Goal: Task Accomplishment & Management: Manage account settings

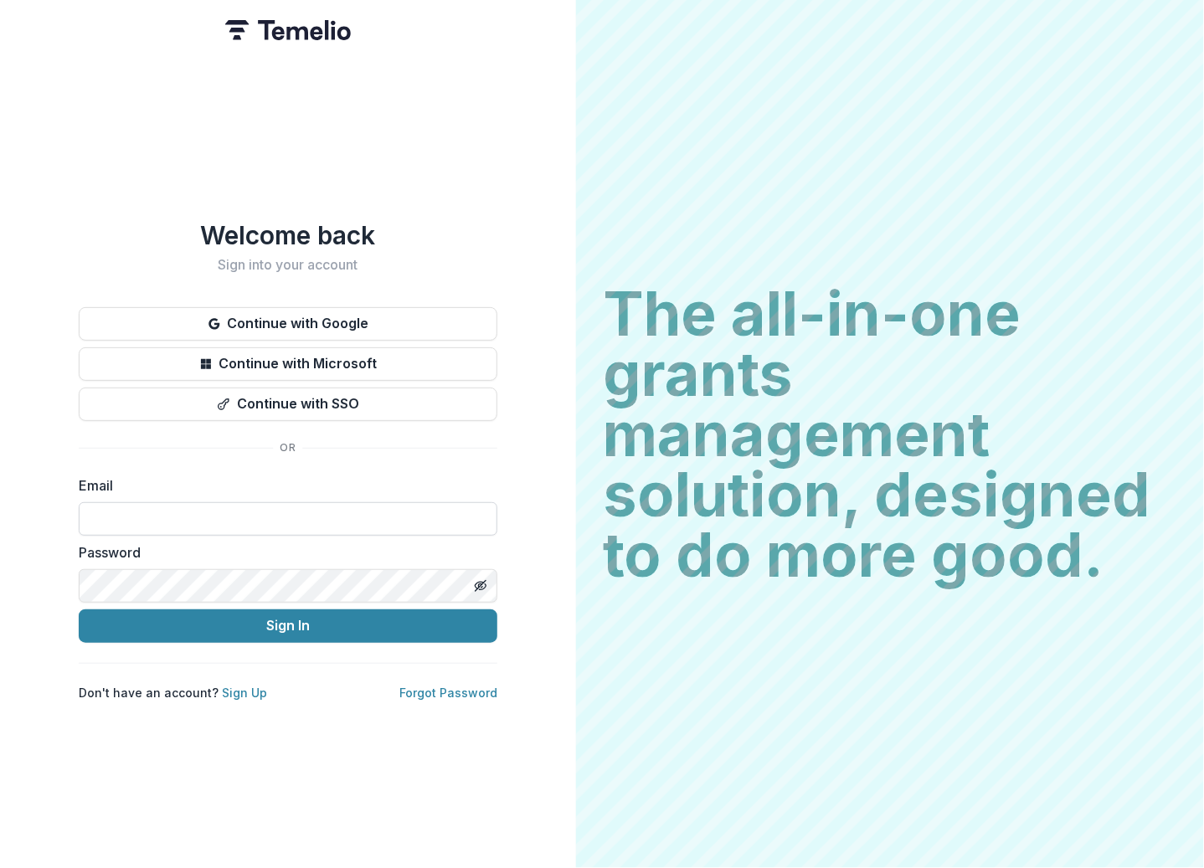
click at [281, 503] on input at bounding box center [288, 518] width 419 height 33
type input "**********"
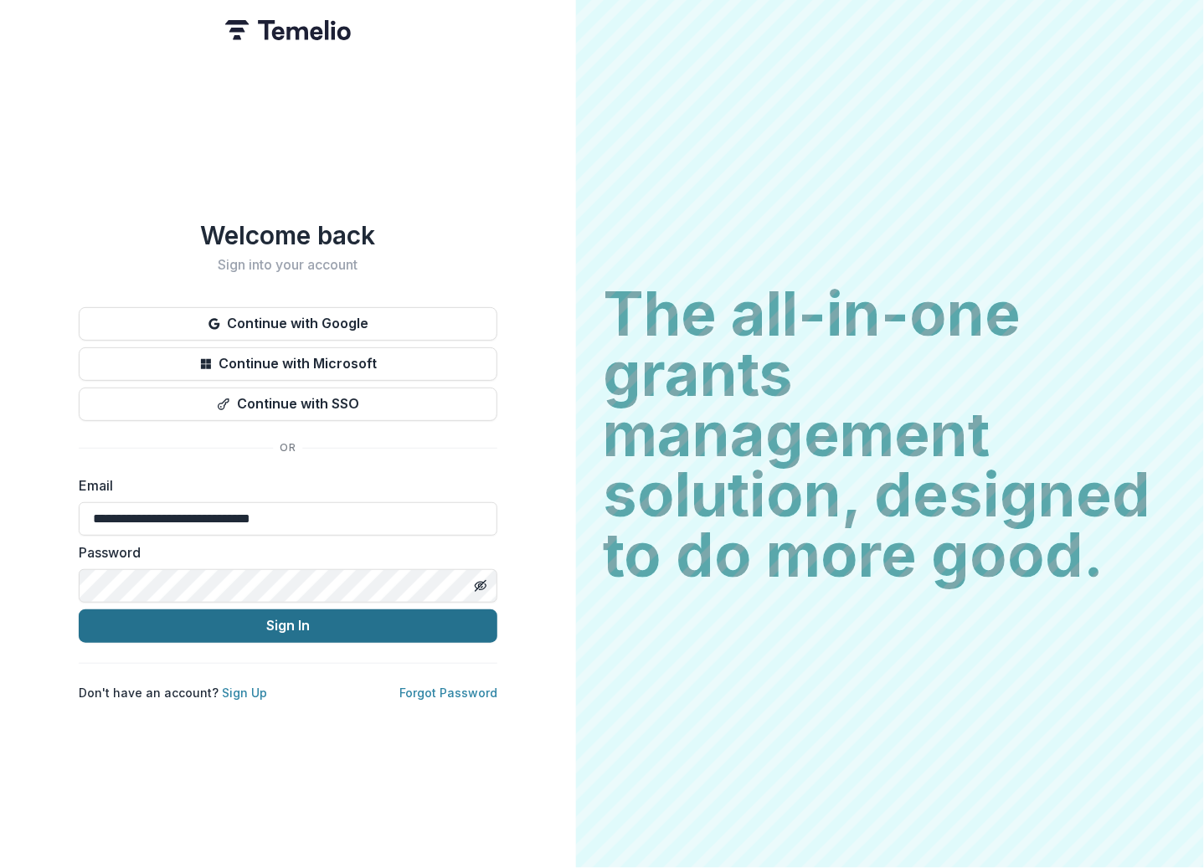
click at [252, 615] on button "Sign In" at bounding box center [288, 625] width 419 height 33
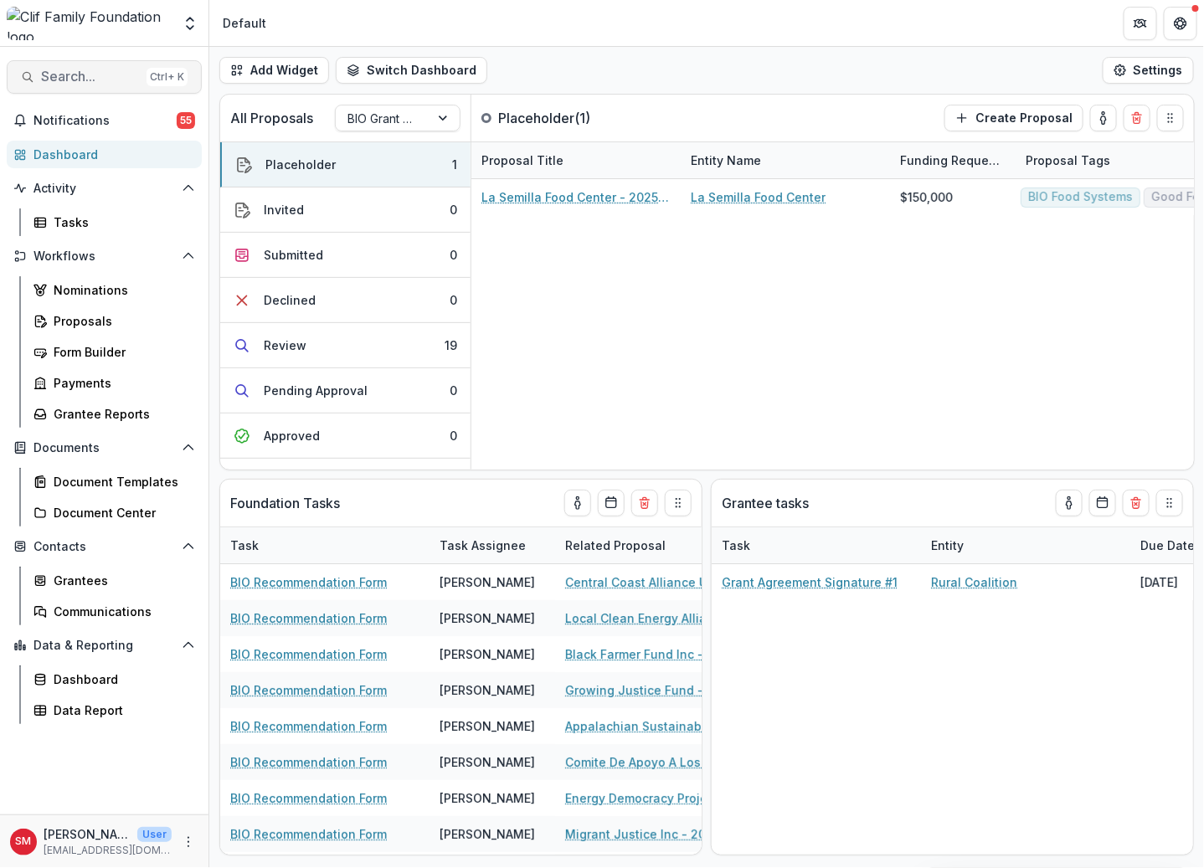
click at [105, 65] on button "Search... Ctrl + K" at bounding box center [104, 76] width 195 height 33
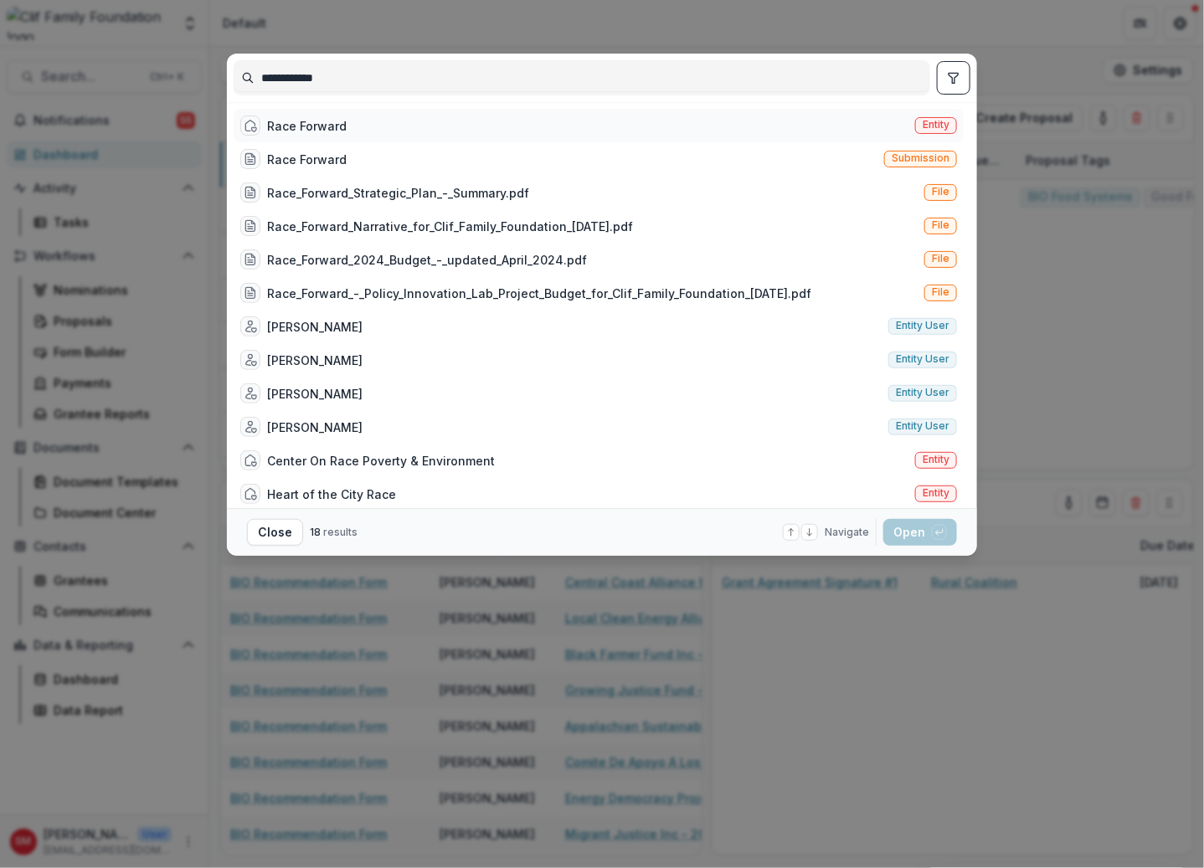
type input "**********"
click at [288, 119] on div "Race Forward" at bounding box center [307, 126] width 80 height 18
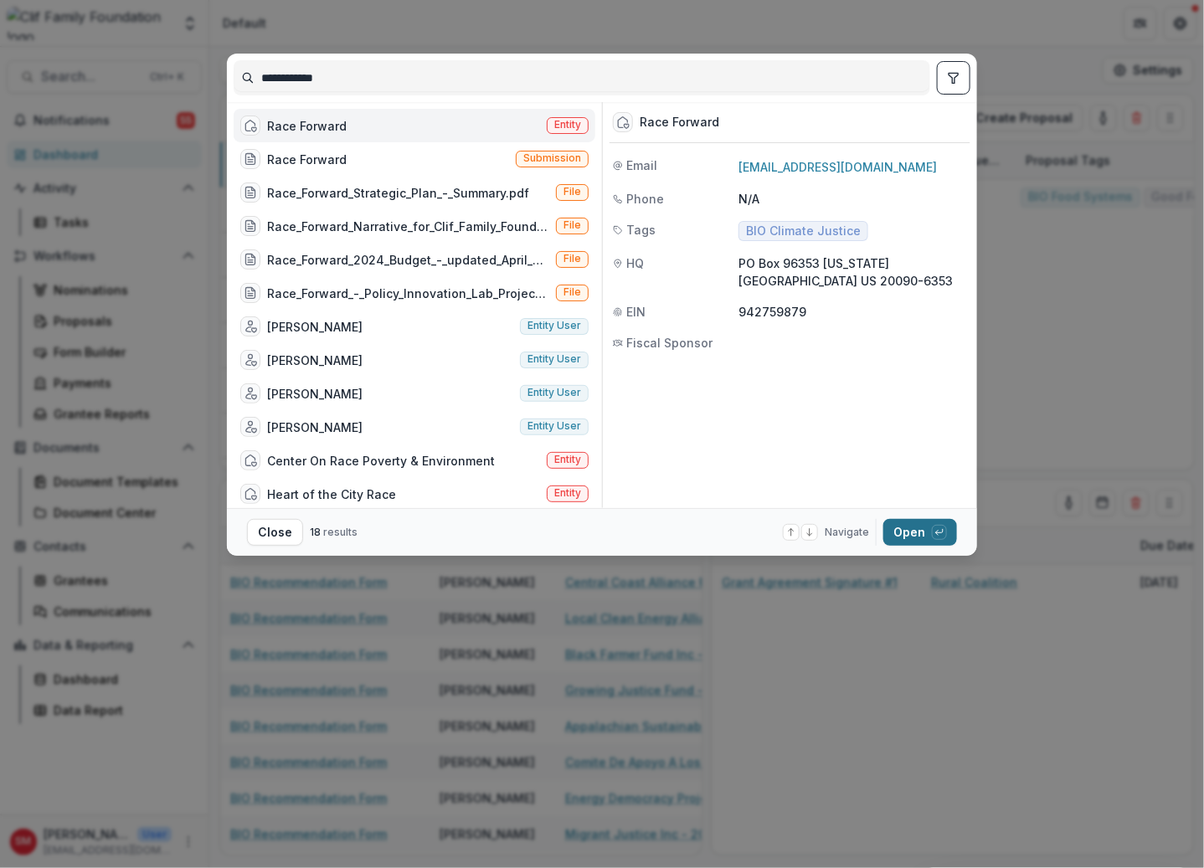
click at [910, 517] on footer "Close 18 results Navigate up and down with arrow keys Open with enter key" at bounding box center [602, 532] width 750 height 48
click at [898, 528] on button "Open with enter key" at bounding box center [920, 532] width 74 height 27
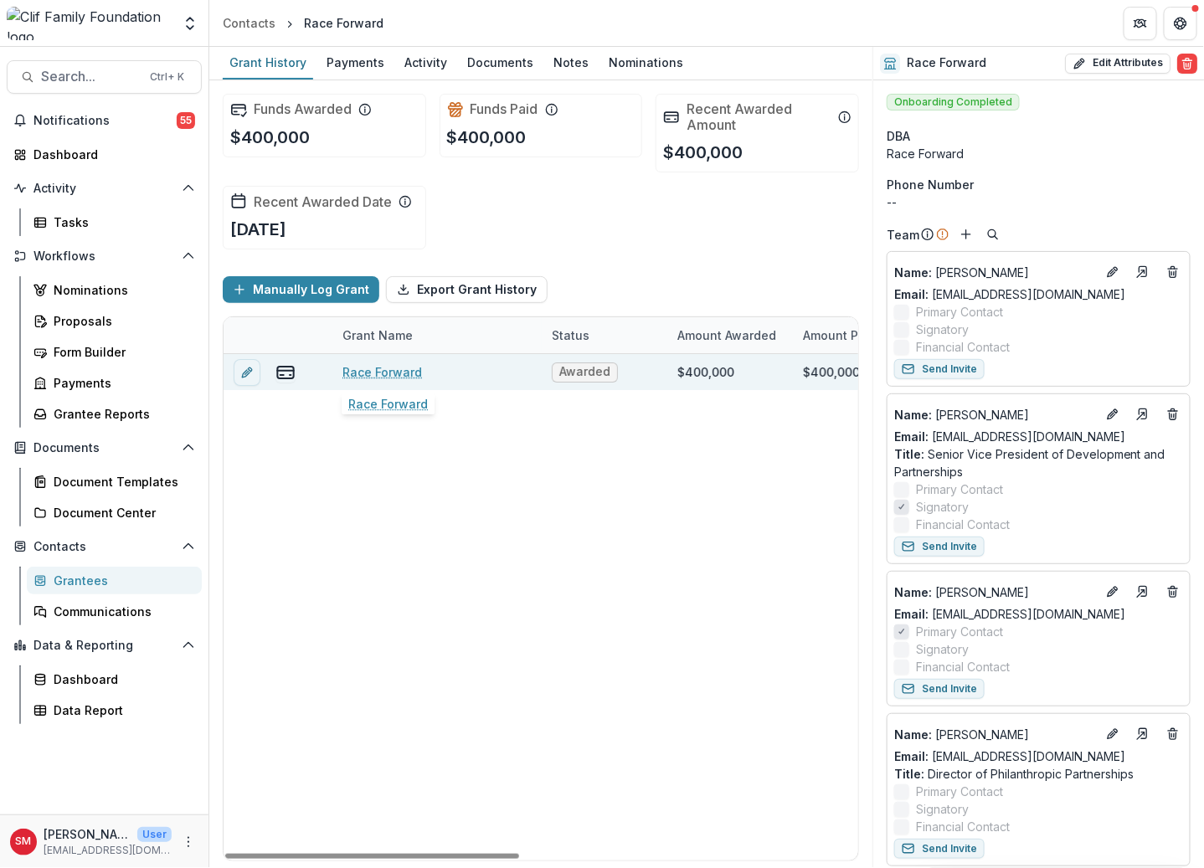
click at [501, 372] on div "Race Forward" at bounding box center [436, 372] width 189 height 36
click at [374, 374] on link "Race Forward" at bounding box center [382, 372] width 80 height 18
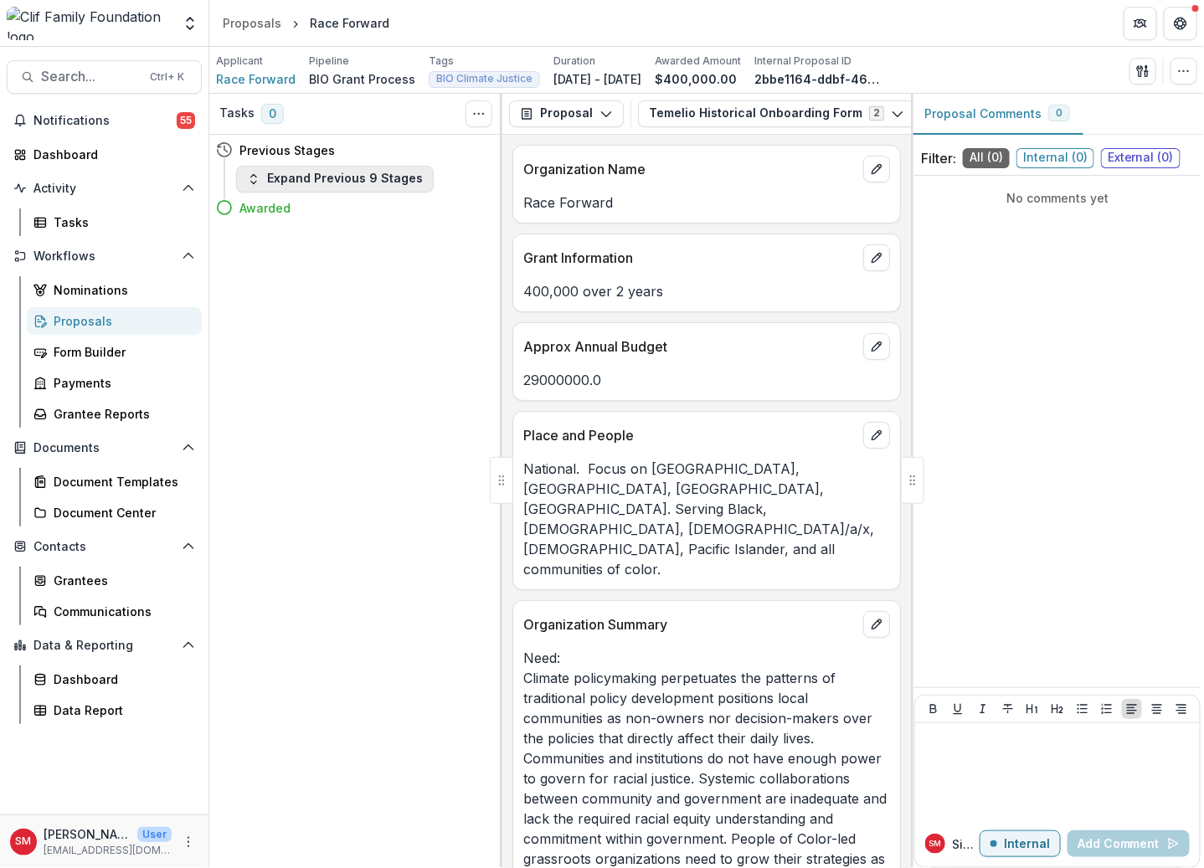
click at [376, 174] on button "Expand Previous 9 Stages" at bounding box center [335, 179] width 198 height 27
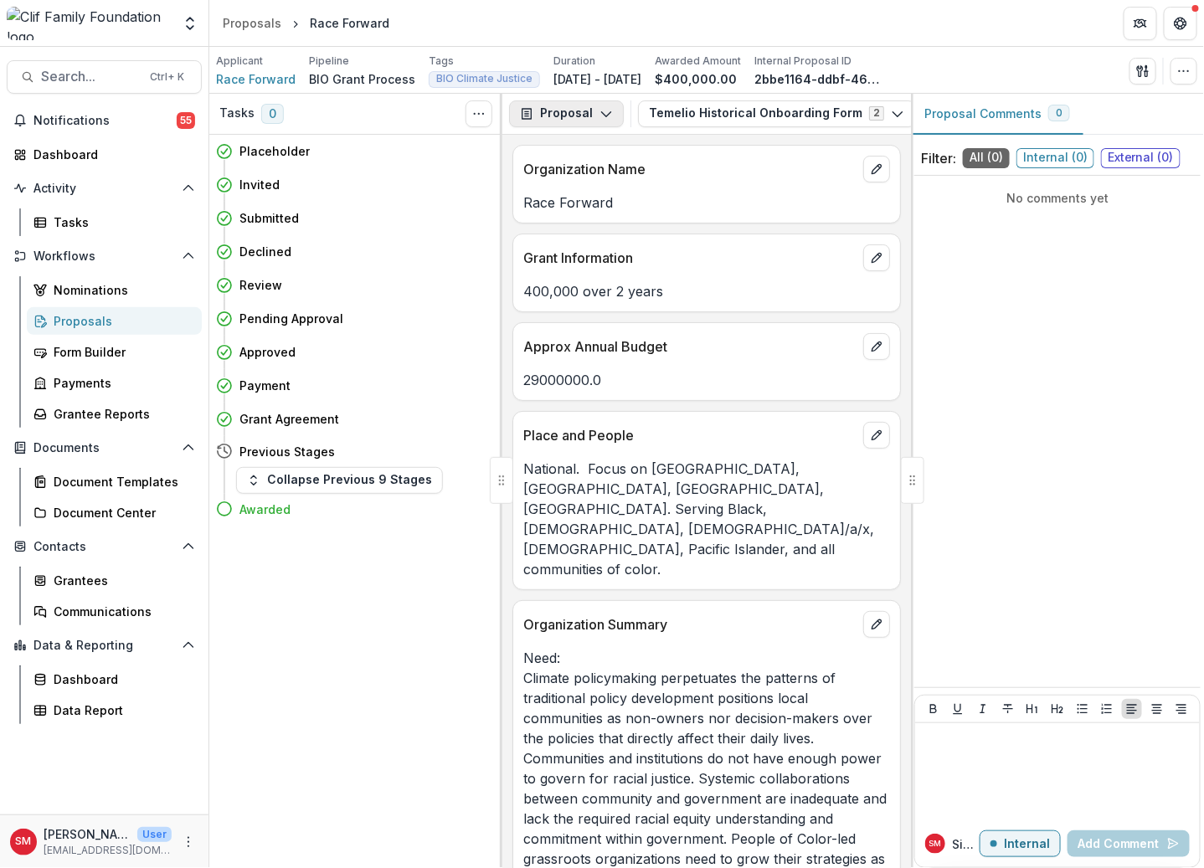
click at [602, 109] on icon "button" at bounding box center [605, 113] width 13 height 13
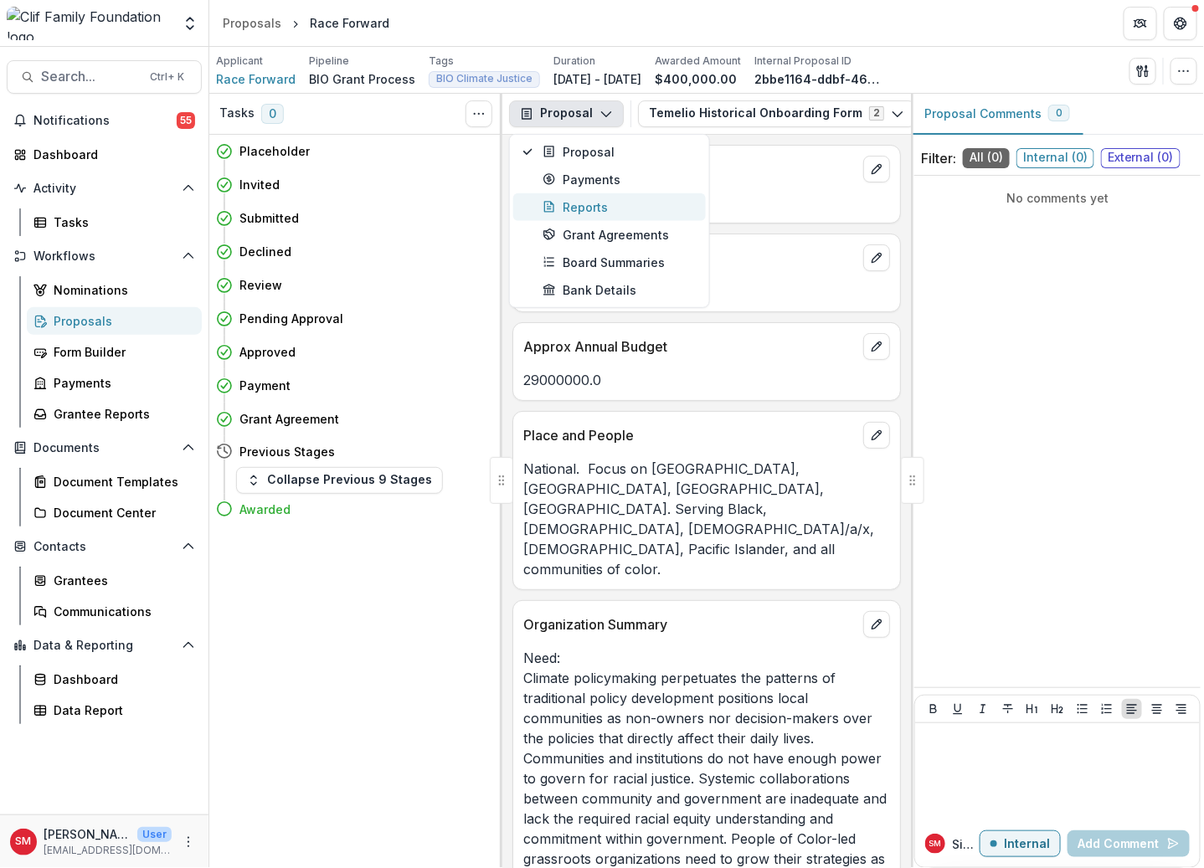
click at [602, 201] on div "Reports" at bounding box center [618, 207] width 153 height 18
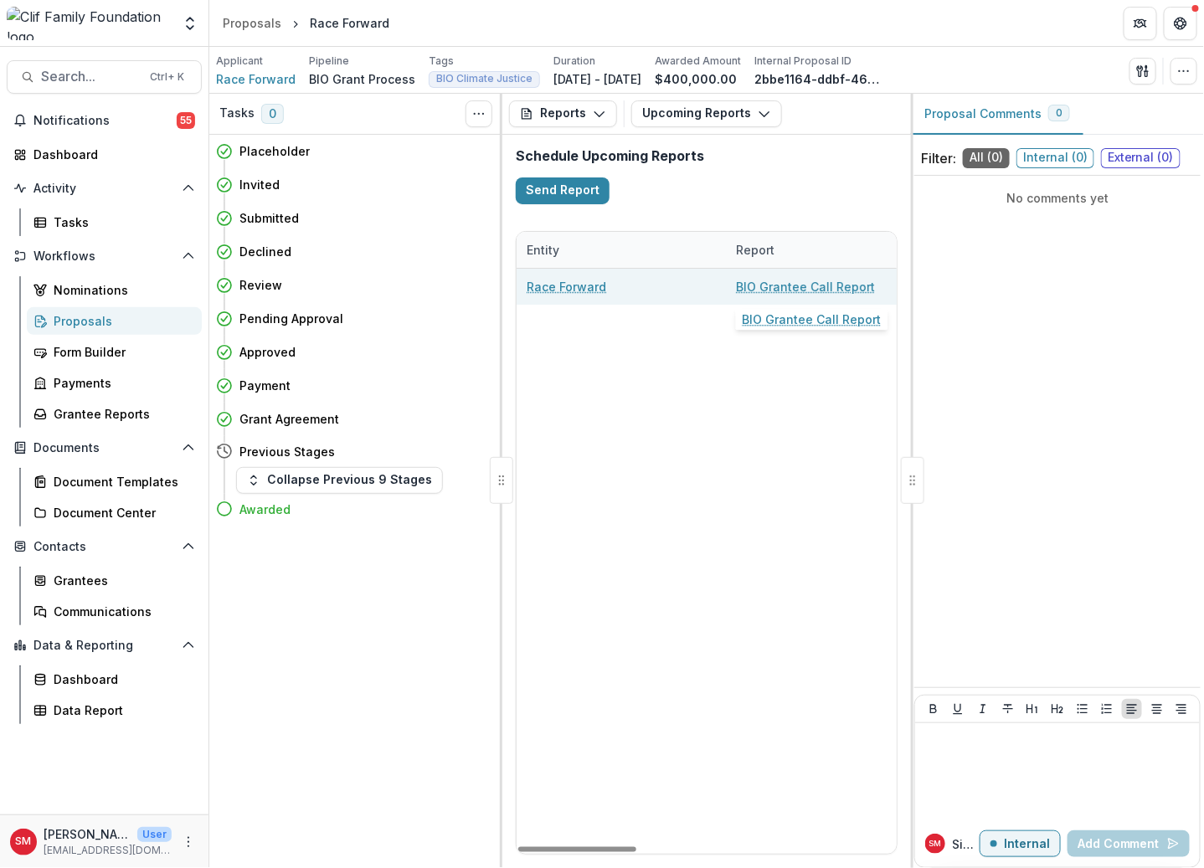
click at [770, 274] on div "BIO Grantee Call Report" at bounding box center [830, 287] width 189 height 36
click at [767, 280] on link "BIO Grantee Call Report" at bounding box center [805, 287] width 139 height 18
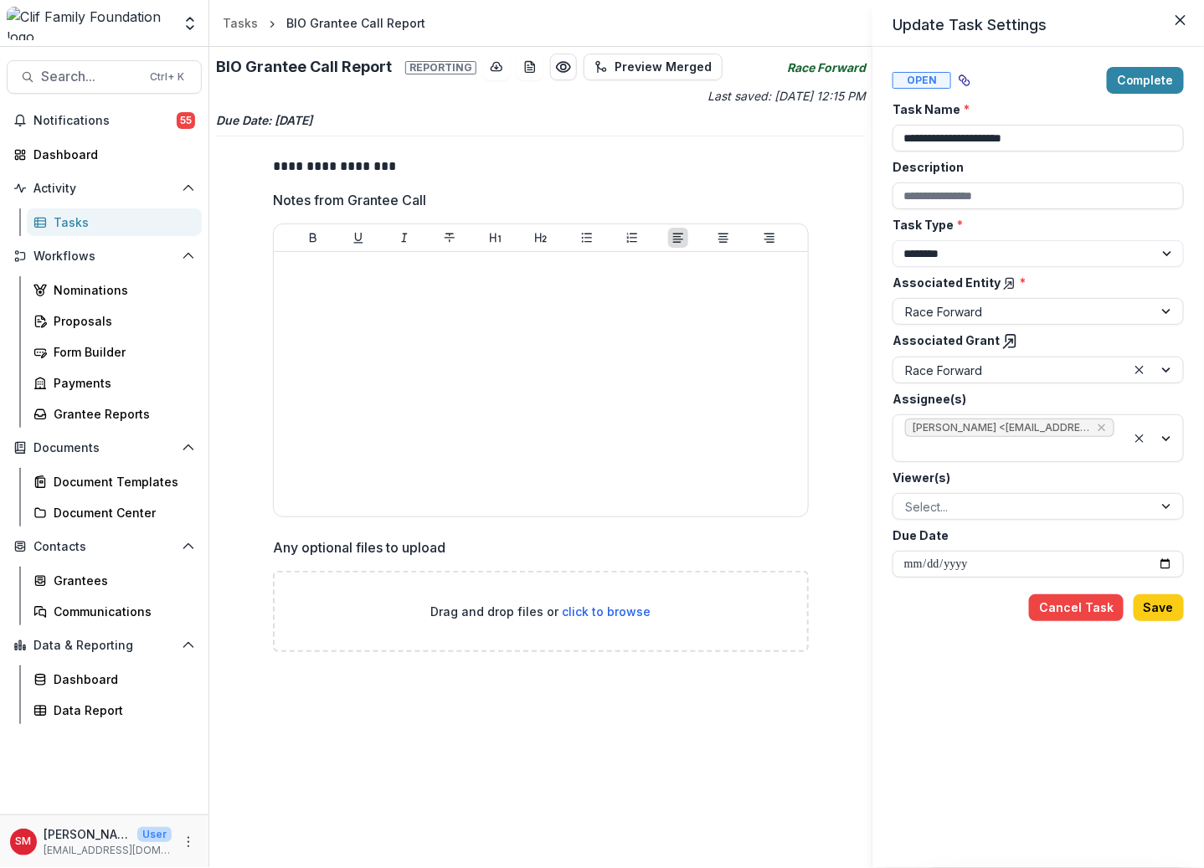
click at [537, 343] on div "**********" at bounding box center [602, 434] width 1204 height 868
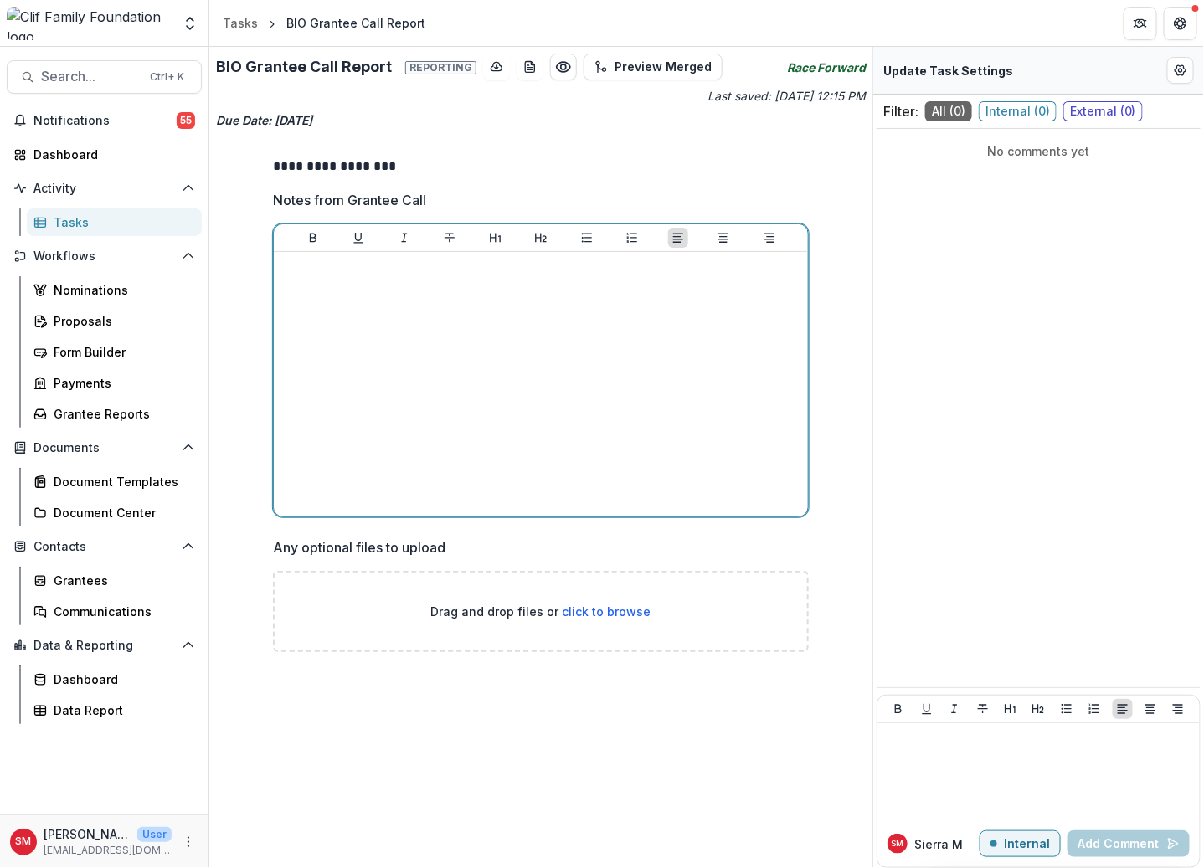
click at [506, 339] on div at bounding box center [540, 384] width 521 height 251
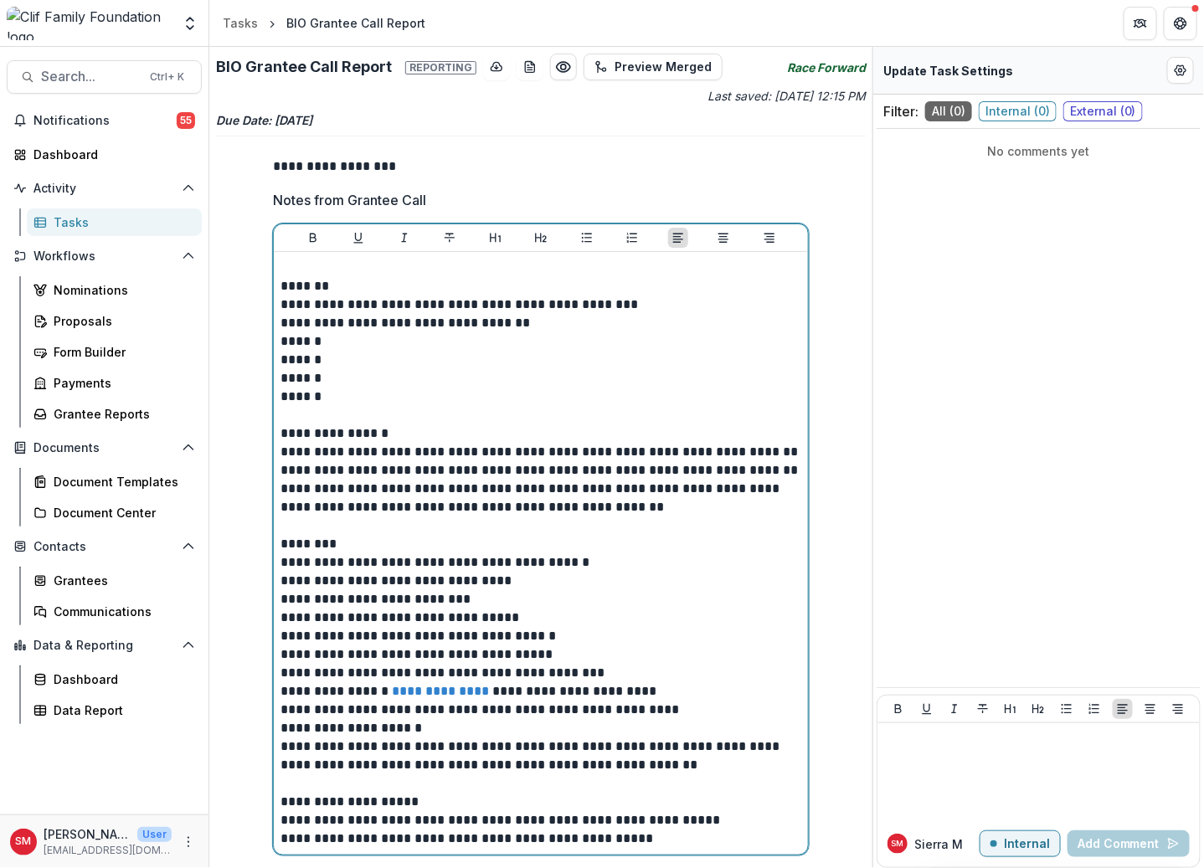
click at [727, 444] on p "**********" at bounding box center [540, 452] width 521 height 18
click at [697, 333] on p "******" at bounding box center [540, 341] width 521 height 18
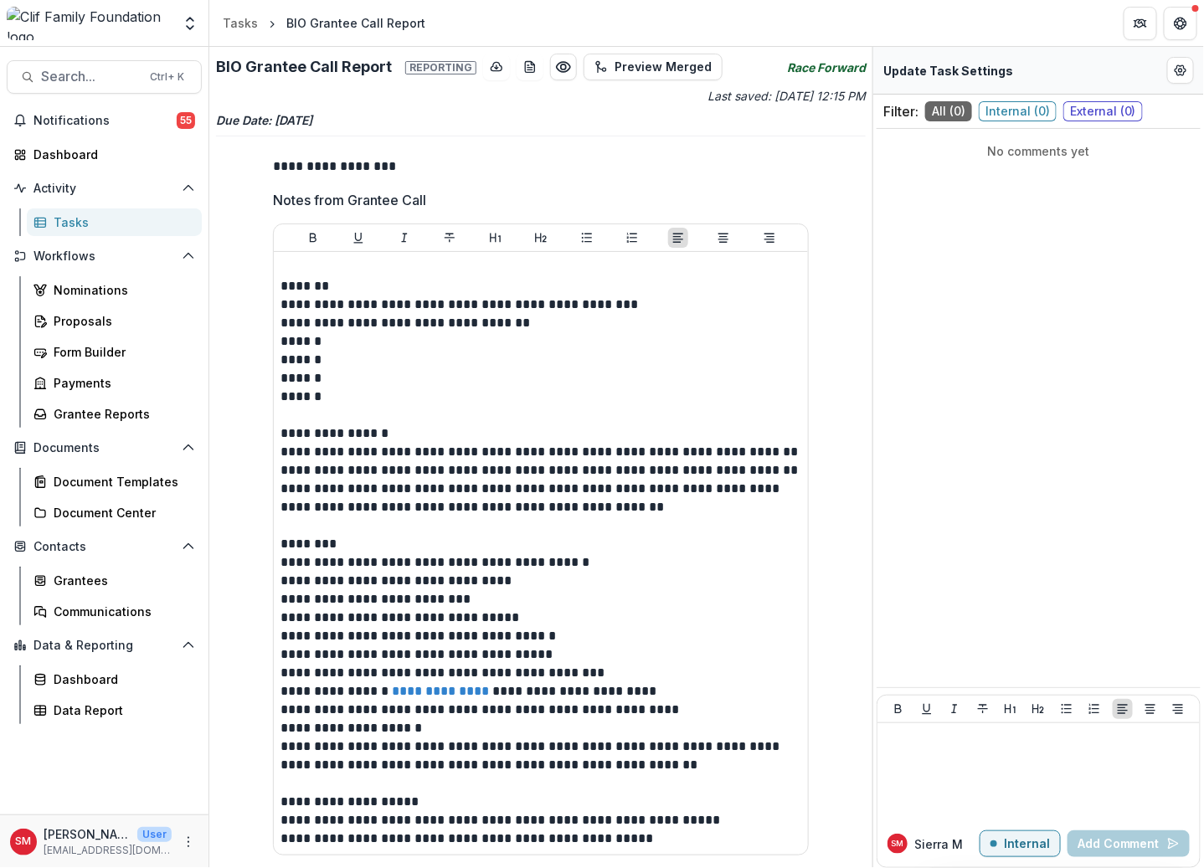
click at [612, 169] on p "**********" at bounding box center [541, 167] width 536 height 20
click at [335, 59] on h2 "BIO Grantee Call Report Reporting" at bounding box center [346, 67] width 260 height 18
click at [304, 20] on div "BIO Grantee Call Report" at bounding box center [355, 23] width 139 height 18
click at [248, 23] on div "Tasks" at bounding box center [240, 23] width 35 height 18
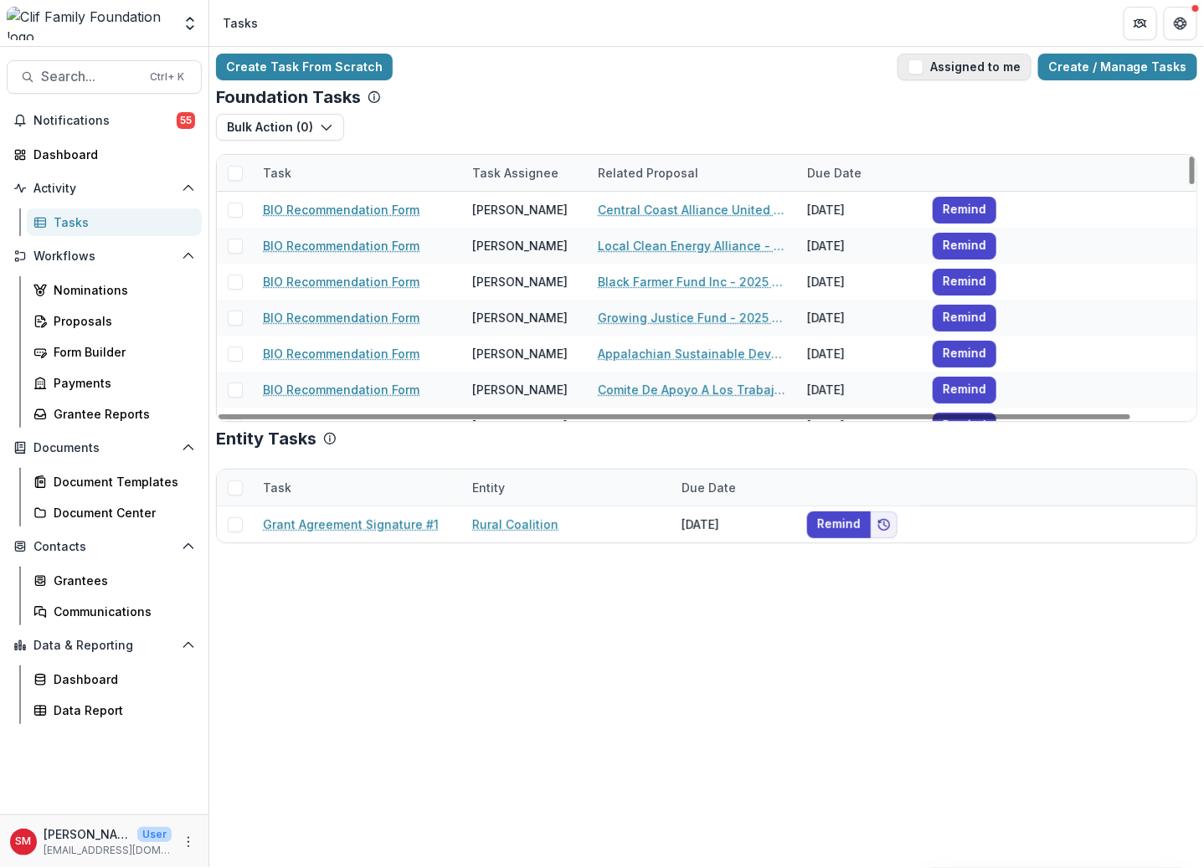
click at [968, 61] on button "Assigned to me" at bounding box center [964, 67] width 134 height 27
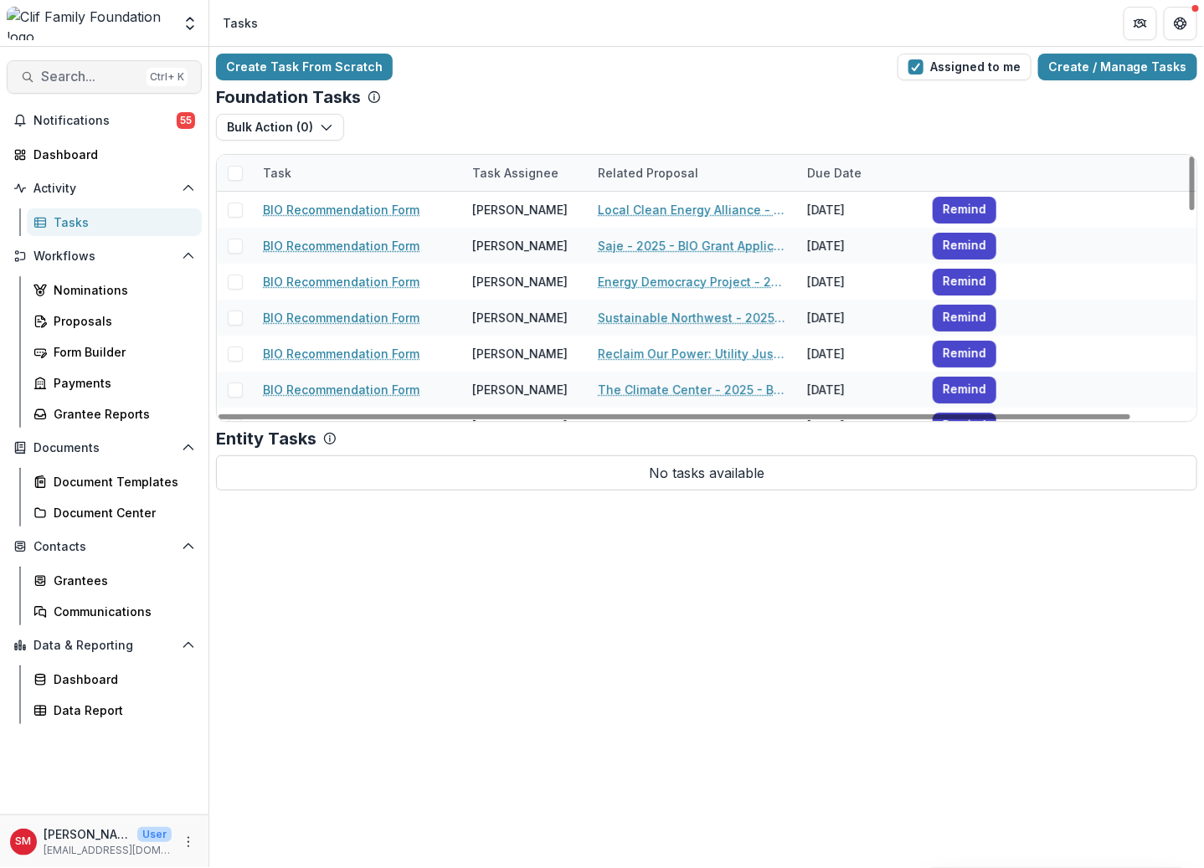
click at [115, 74] on span "Search..." at bounding box center [90, 77] width 99 height 16
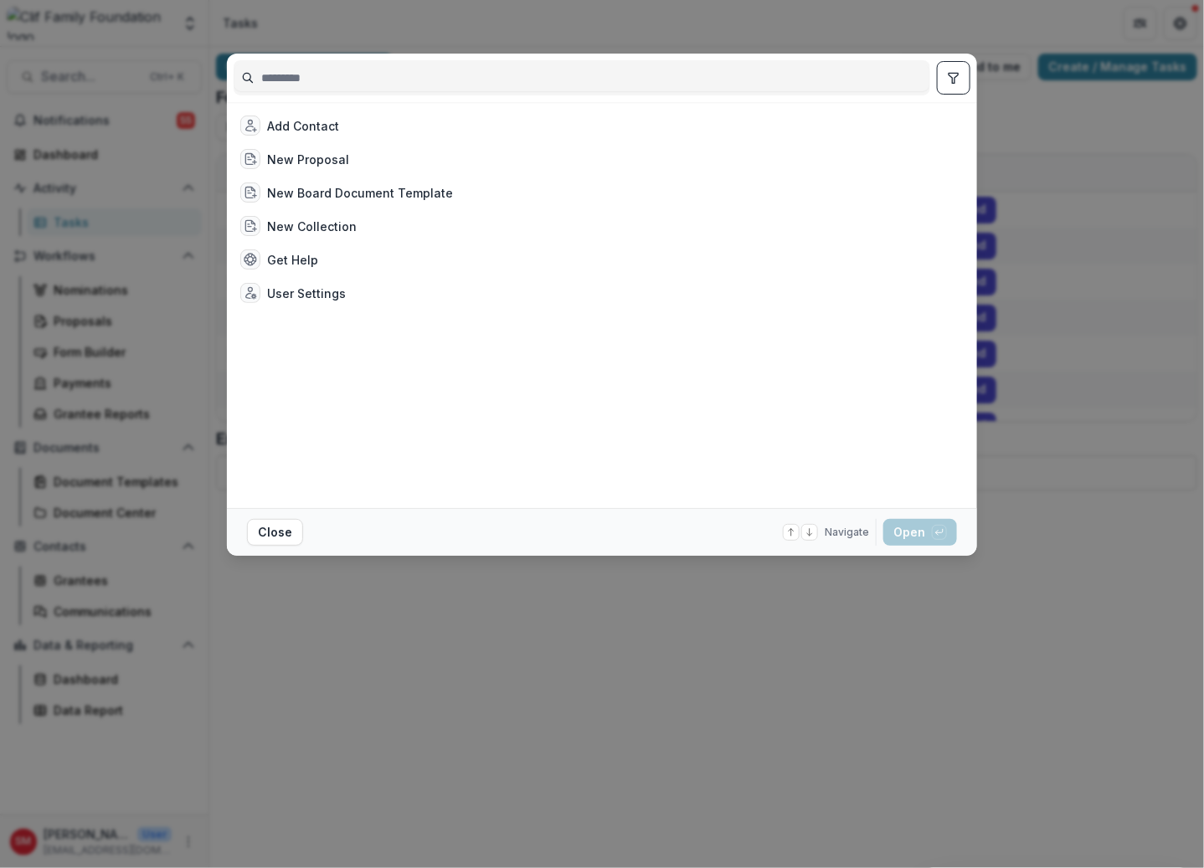
click at [397, 80] on input at bounding box center [581, 77] width 695 height 27
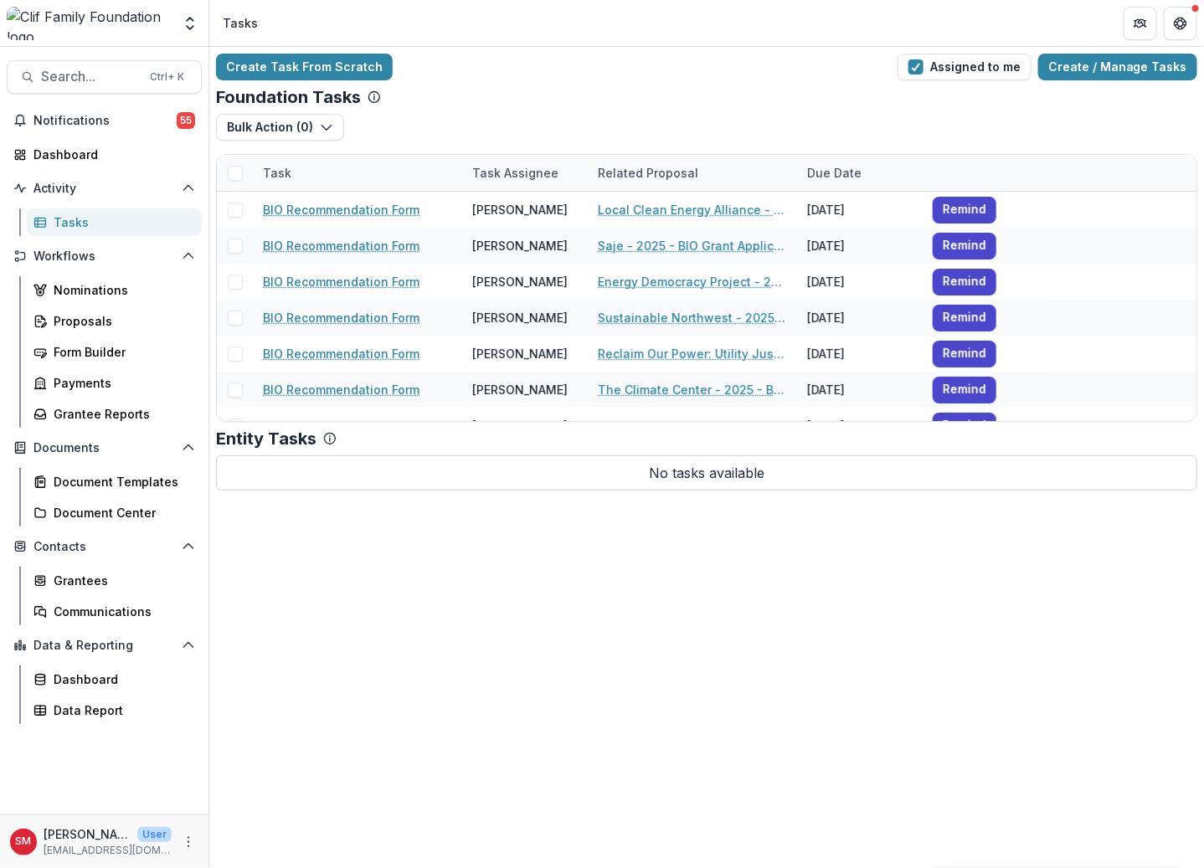
click at [112, 59] on div "Search... Ctrl + K Notifications 55 Dashboard Activity Tasks Workflows Nominati…" at bounding box center [104, 457] width 209 height 821
click at [105, 64] on button "Search... Ctrl + K" at bounding box center [104, 76] width 195 height 33
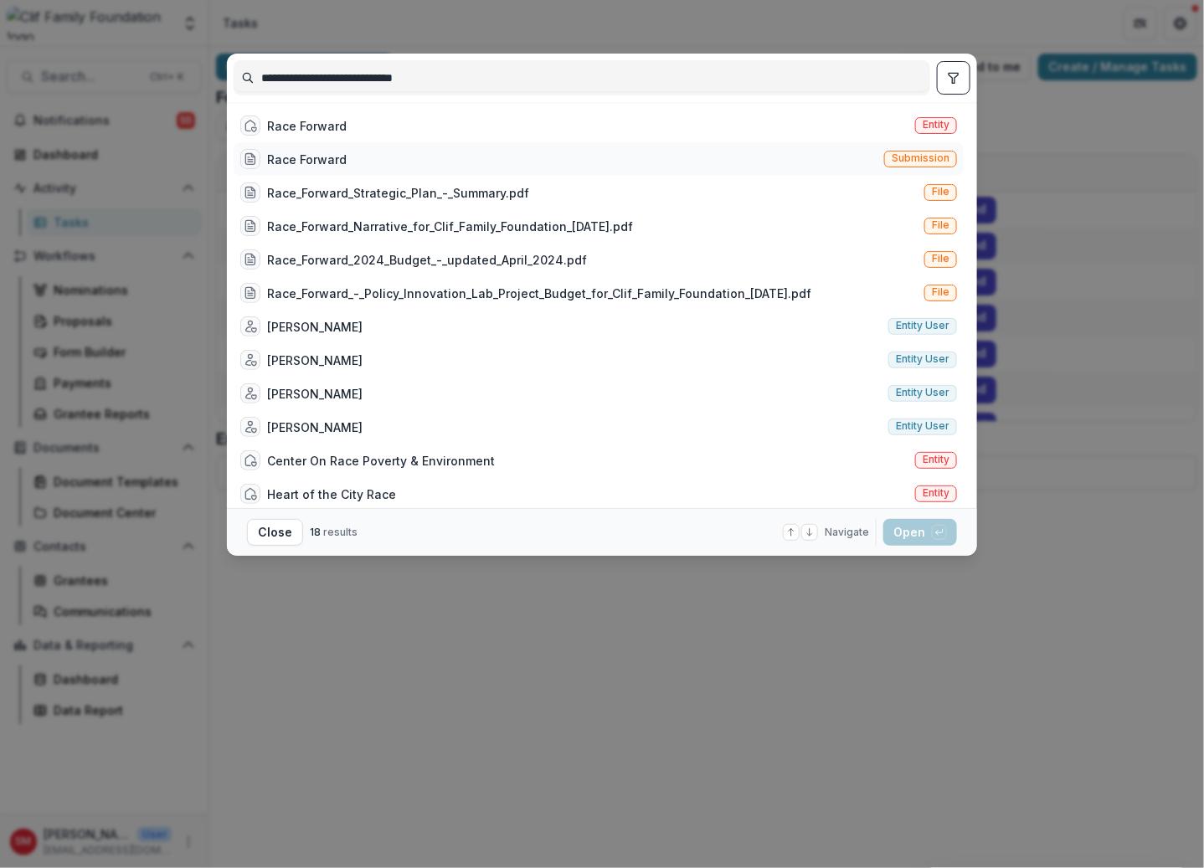
type input "**********"
click at [475, 168] on div "Race Forward Submission" at bounding box center [599, 158] width 730 height 33
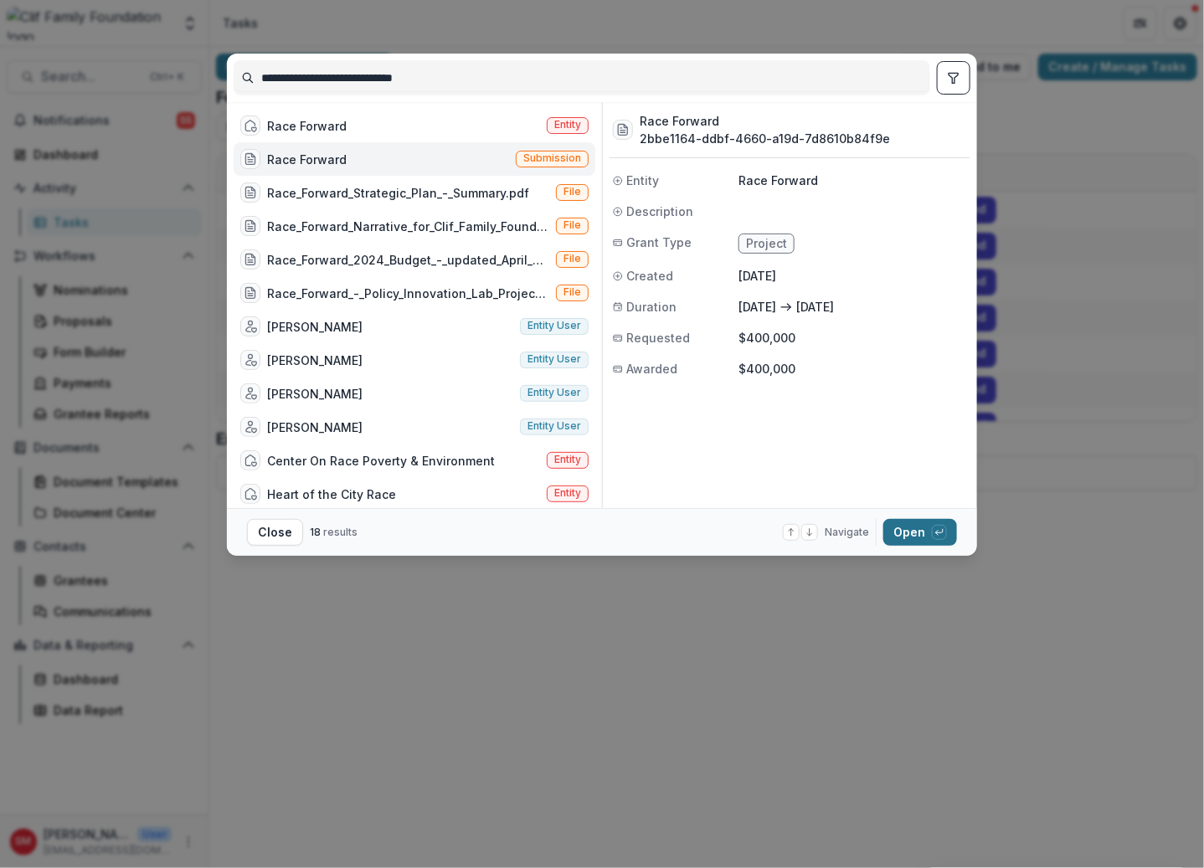
click at [911, 530] on button "Open with enter key" at bounding box center [920, 532] width 74 height 27
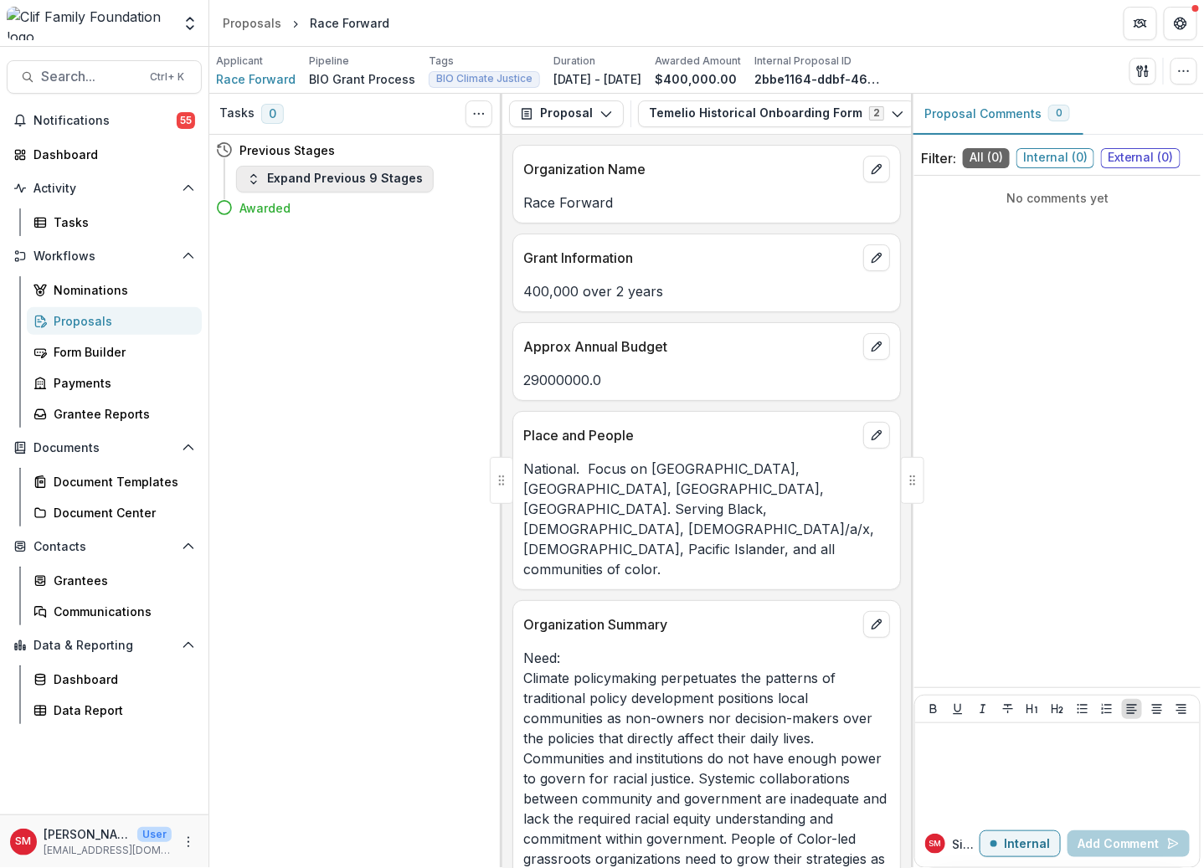
click at [328, 174] on button "Expand Previous 9 Stages" at bounding box center [335, 179] width 198 height 27
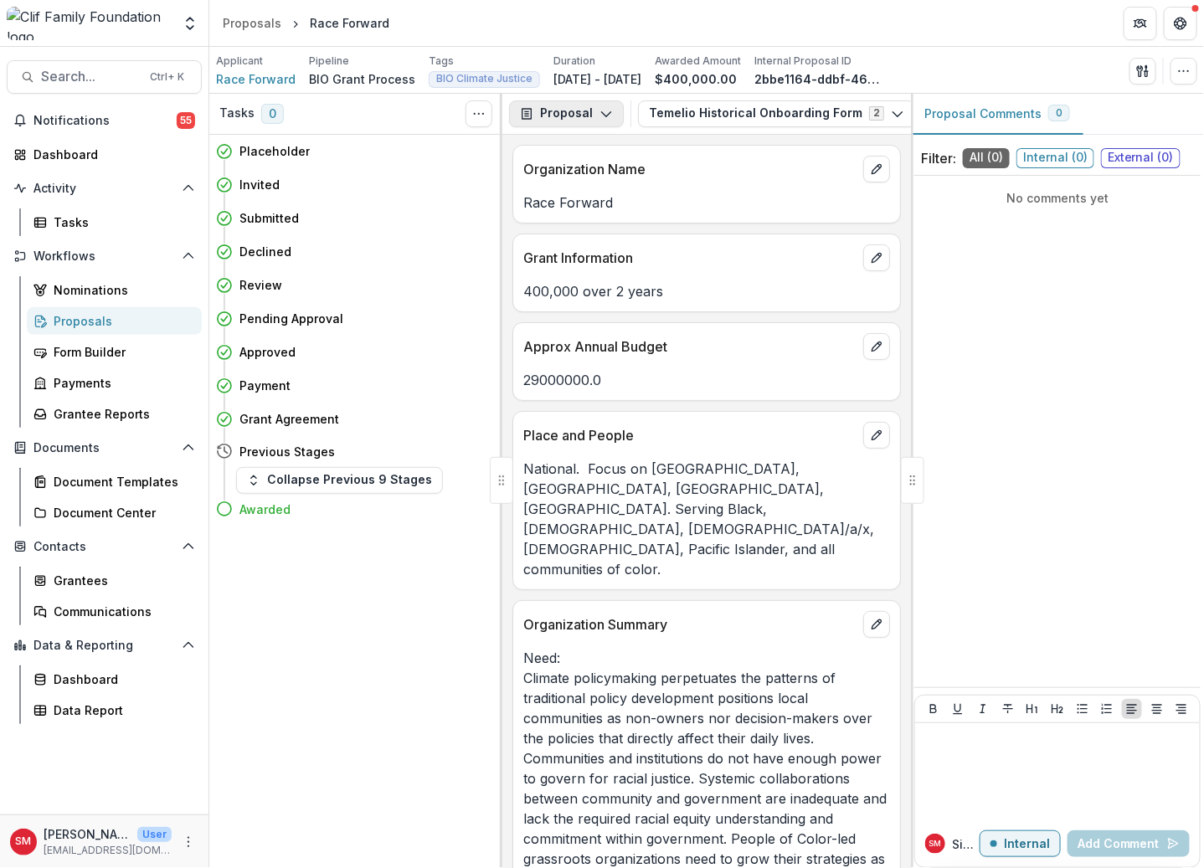
click at [578, 110] on button "Proposal" at bounding box center [566, 113] width 115 height 27
click at [485, 105] on button "Toggle View Cancelled Tasks" at bounding box center [478, 113] width 27 height 27
click at [574, 113] on button "Proposal" at bounding box center [566, 113] width 115 height 27
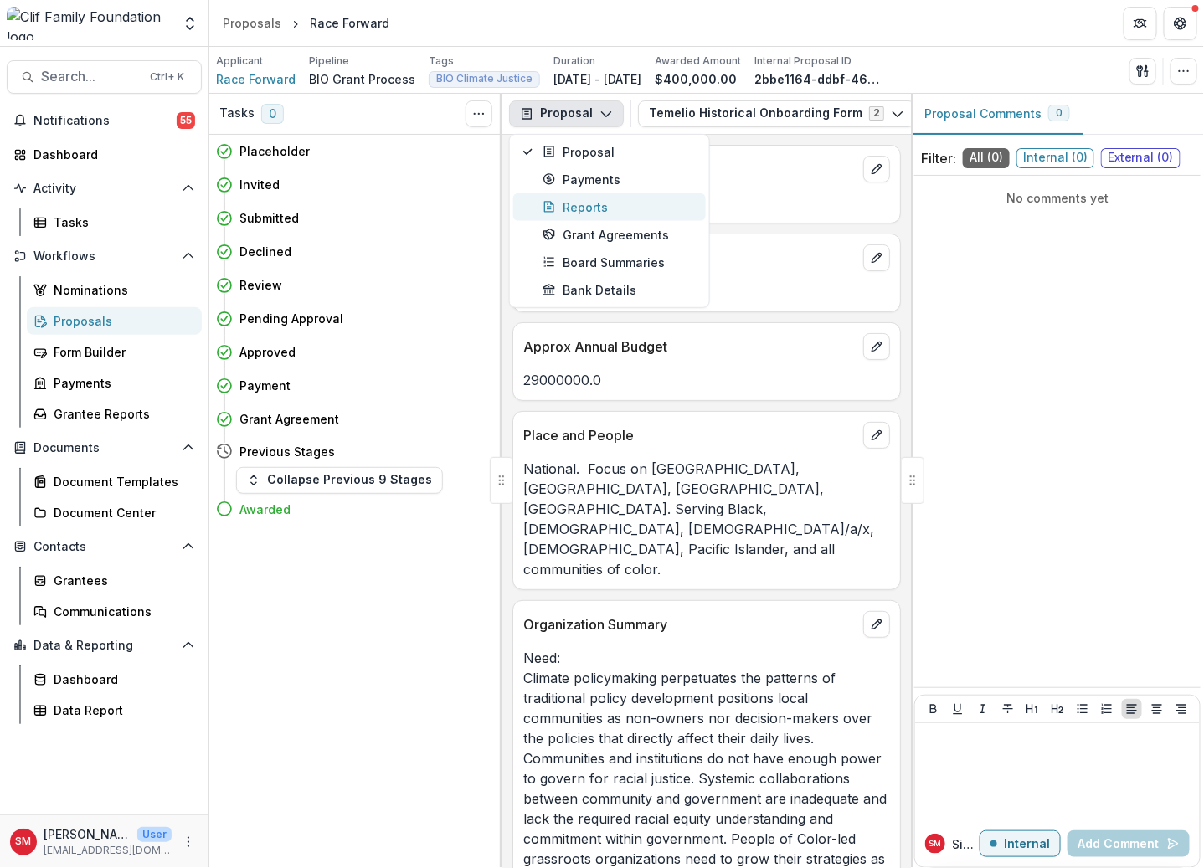
click at [573, 195] on button "Reports" at bounding box center [609, 207] width 193 height 28
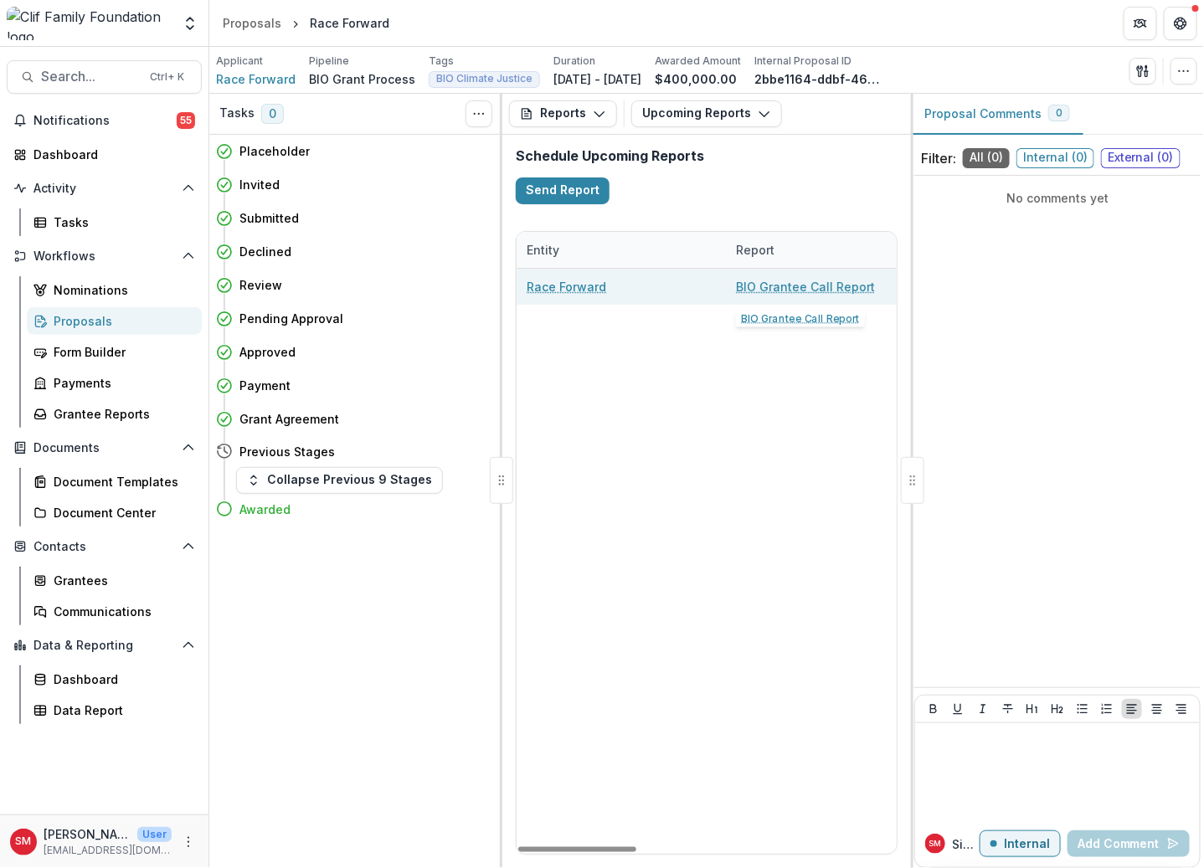
click at [755, 284] on link "BIO Grantee Call Report" at bounding box center [805, 287] width 139 height 18
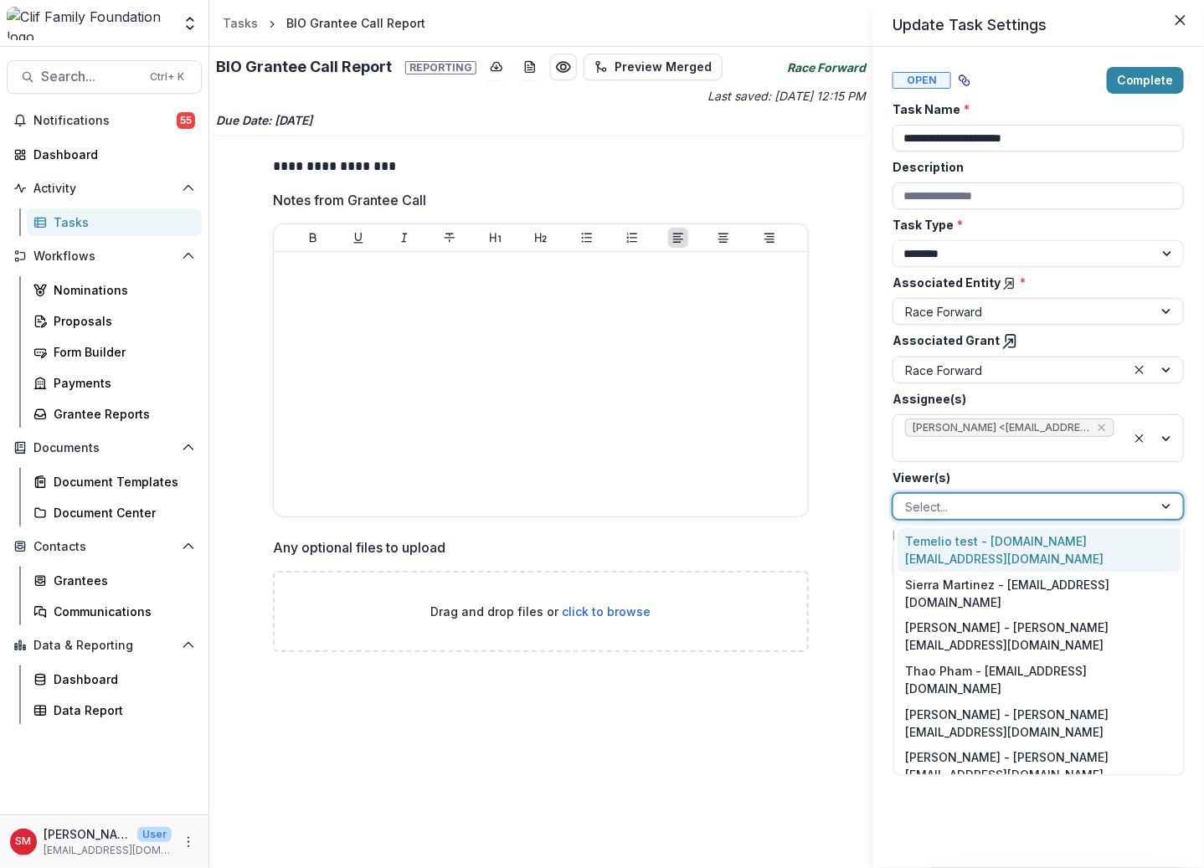
click at [1081, 497] on div at bounding box center [1023, 506] width 236 height 21
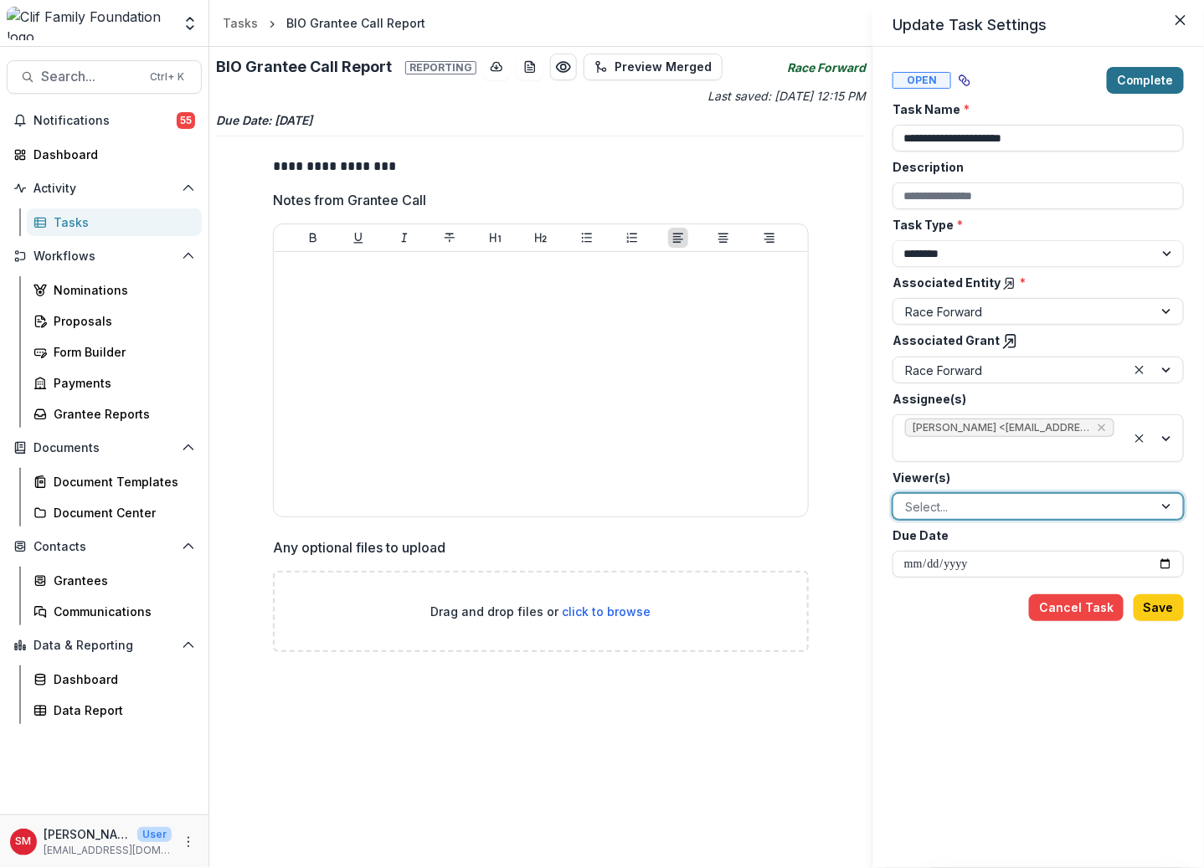
click at [1165, 77] on button "Complete" at bounding box center [1145, 80] width 77 height 27
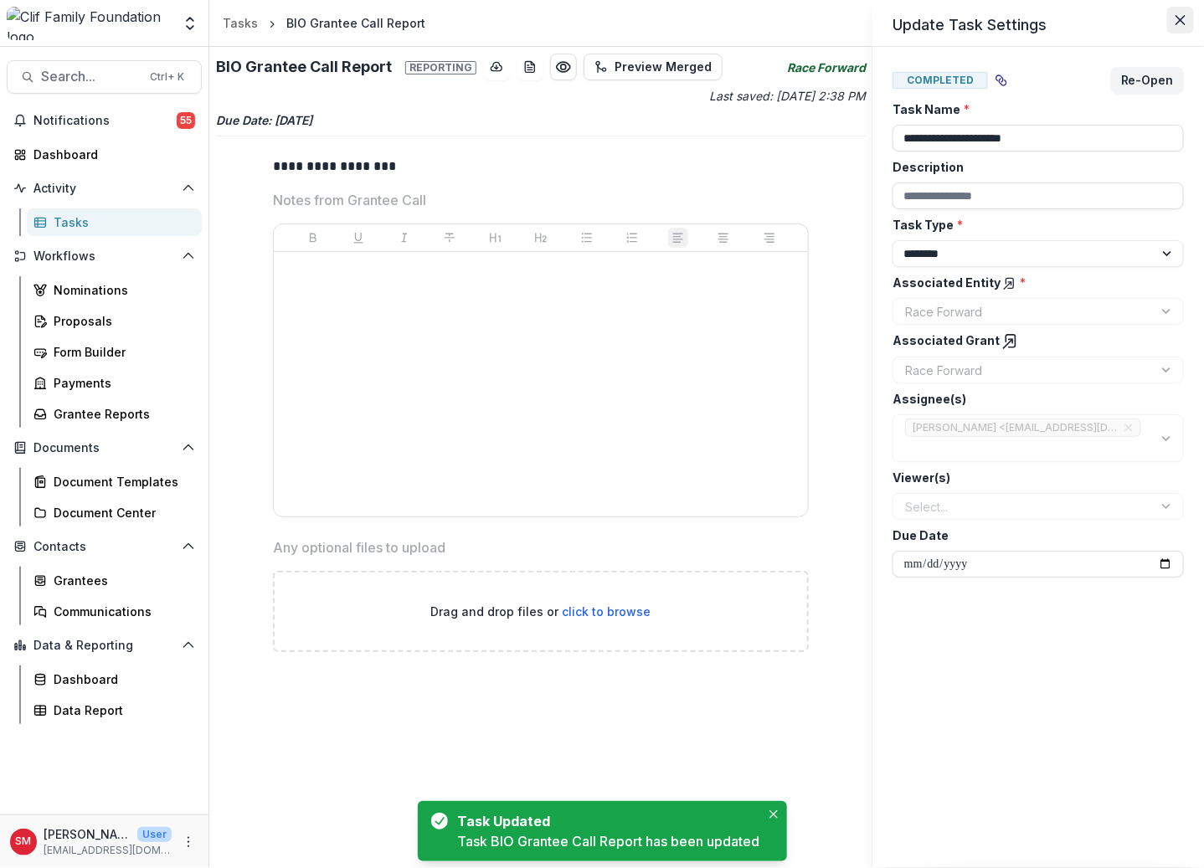
click at [1187, 13] on button "Close" at bounding box center [1180, 20] width 27 height 27
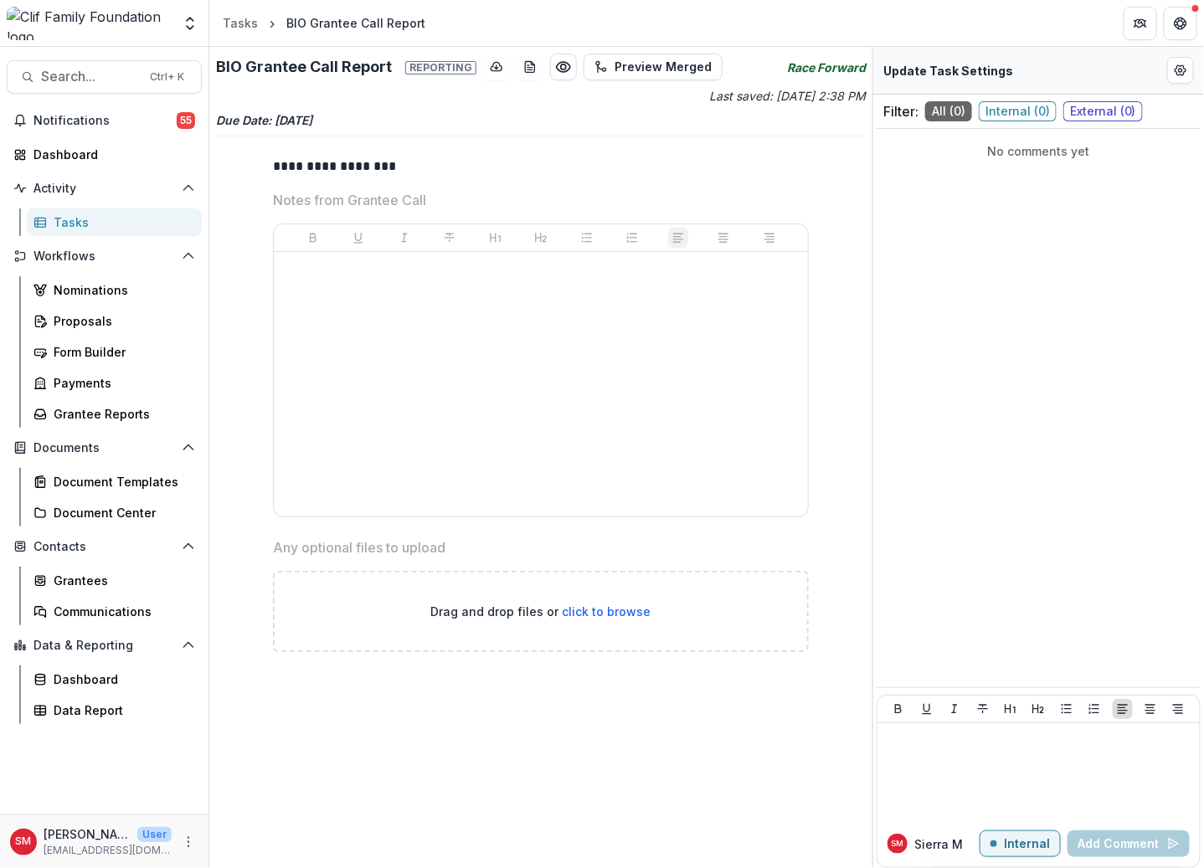
click at [93, 222] on div "Tasks" at bounding box center [121, 222] width 135 height 18
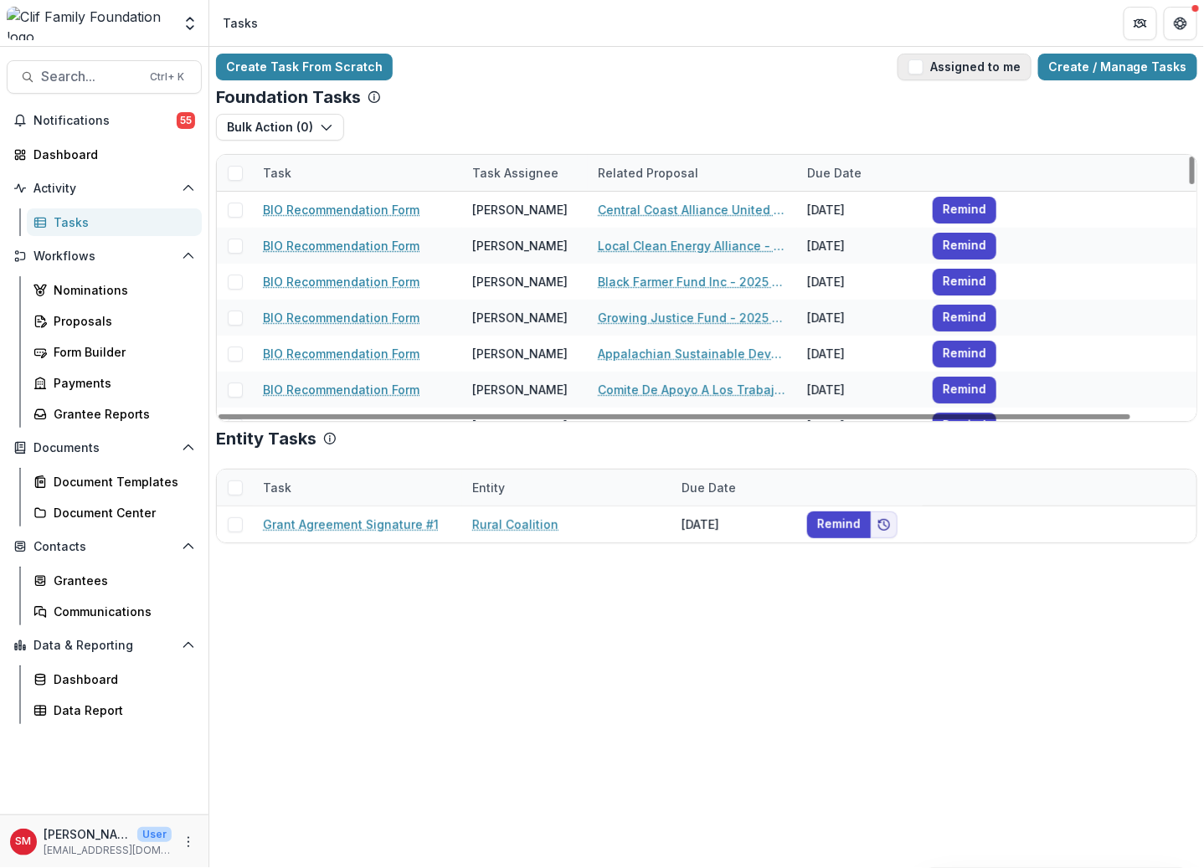
click at [978, 60] on button "Assigned to me" at bounding box center [964, 67] width 134 height 27
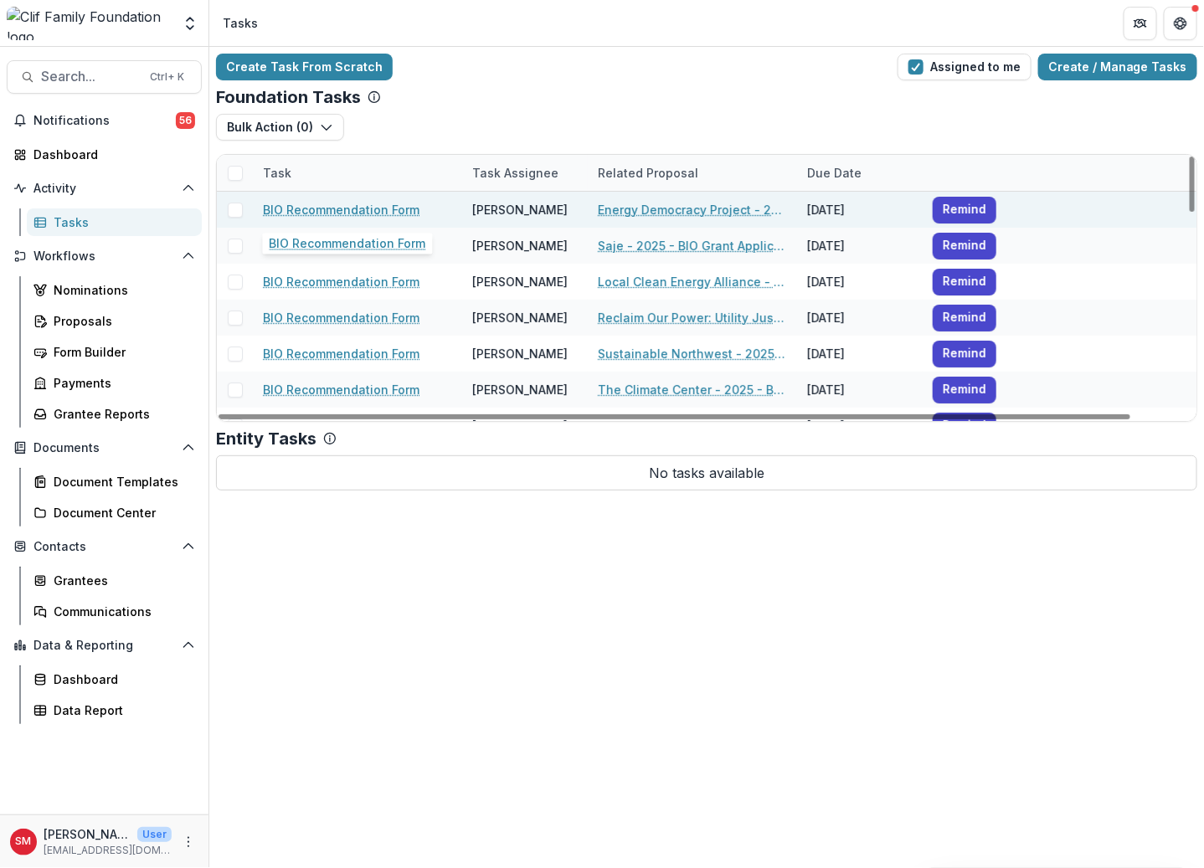
click at [372, 203] on link "BIO Recommendation Form" at bounding box center [341, 210] width 157 height 18
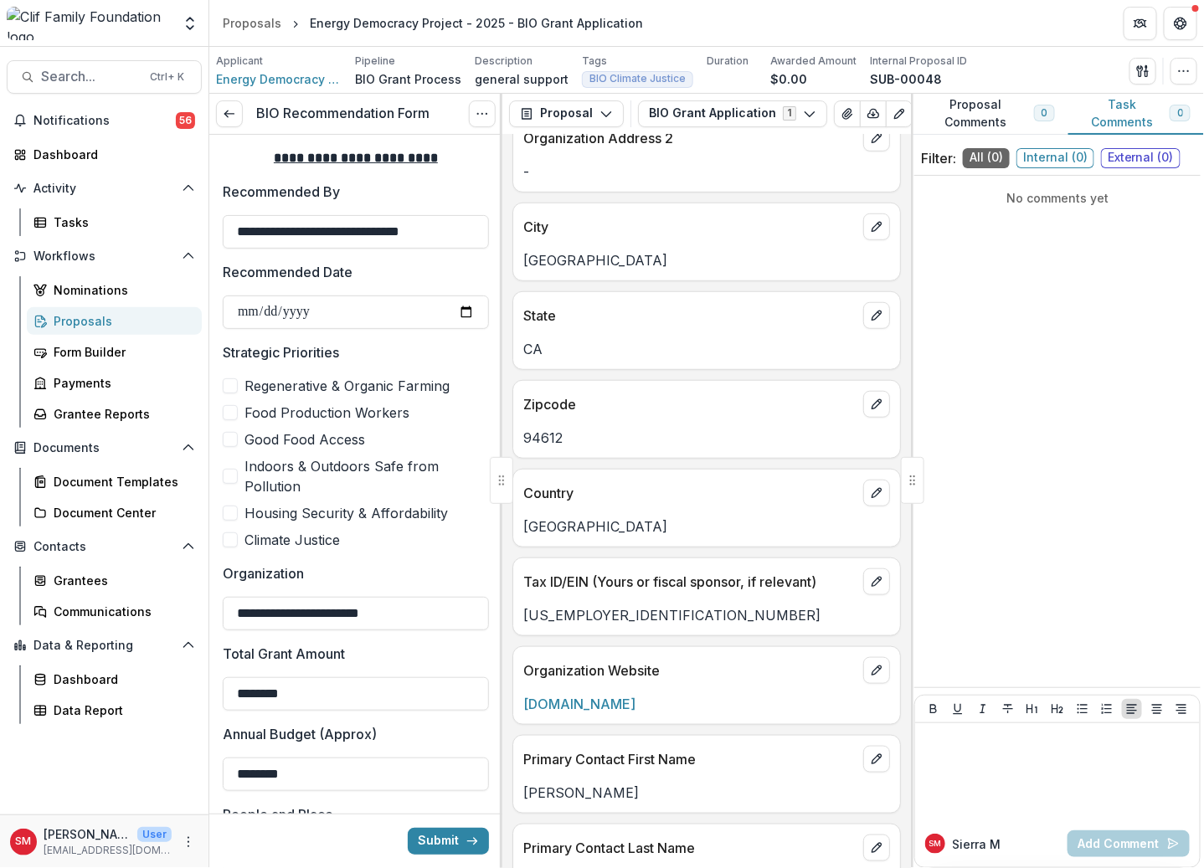
scroll to position [628, 0]
